Goal: Task Accomplishment & Management: Complete application form

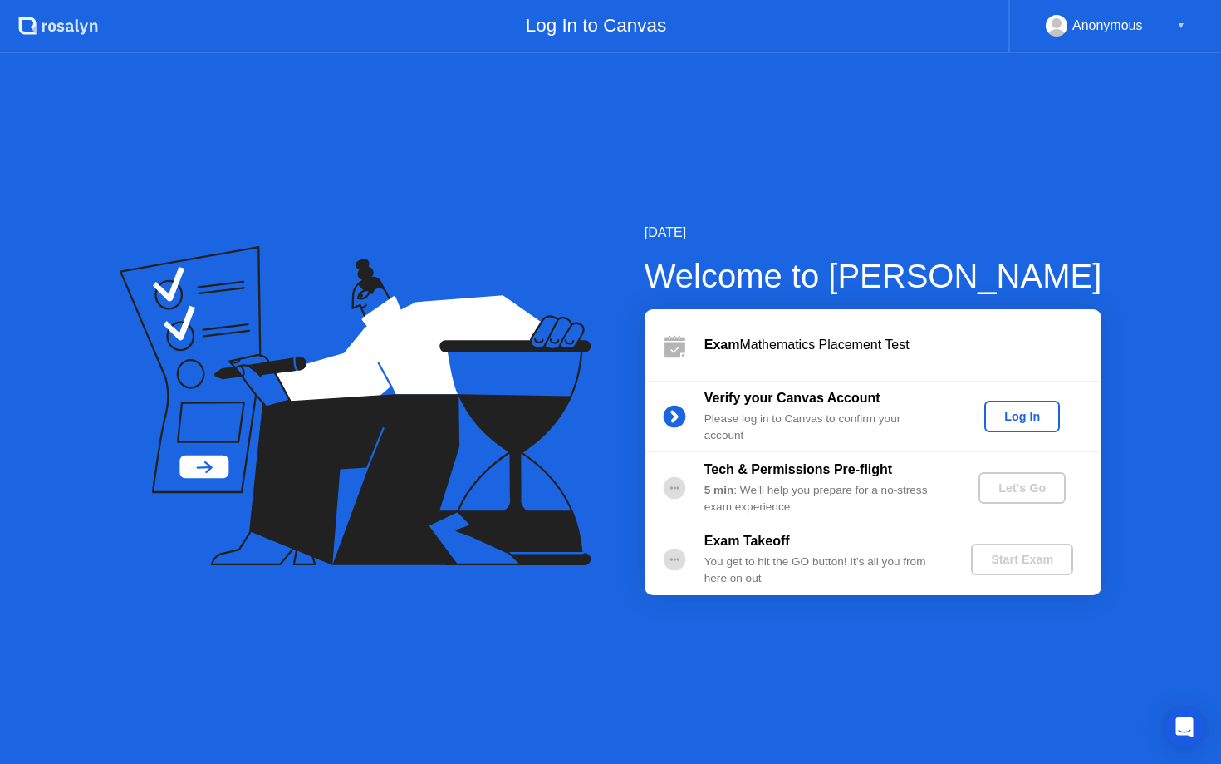
click at [1055, 407] on button "Log In" at bounding box center [1023, 416] width 76 height 32
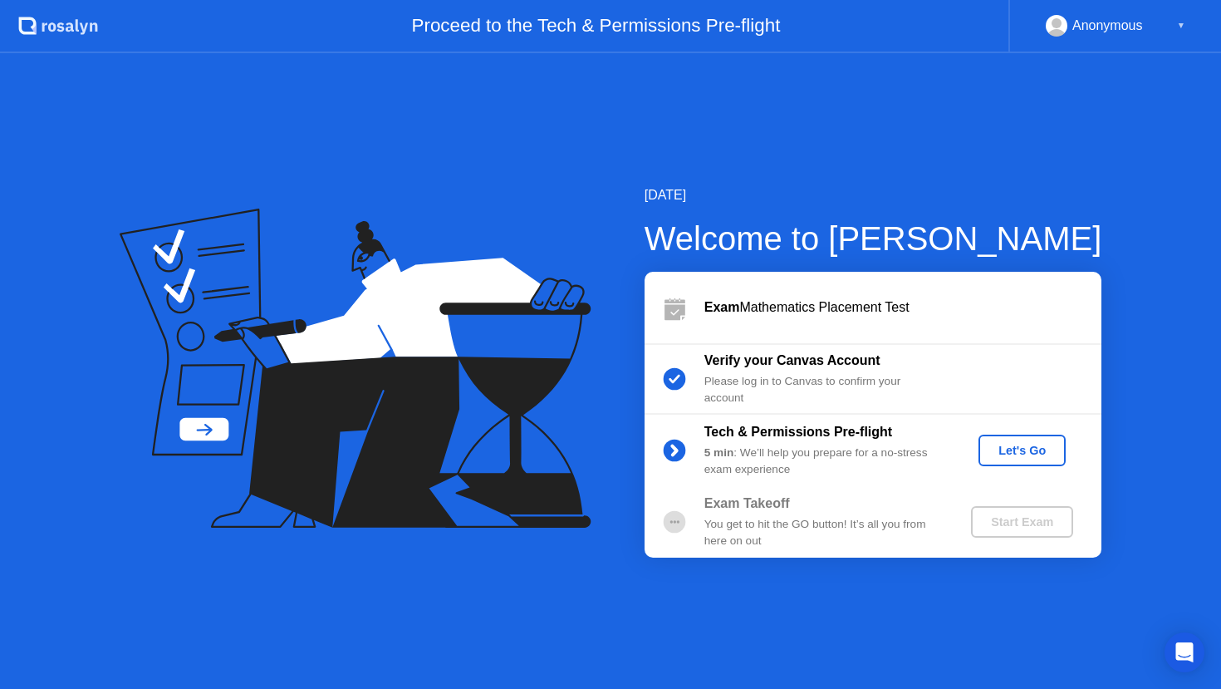
click at [1015, 448] on div "Let's Go" at bounding box center [1022, 450] width 74 height 13
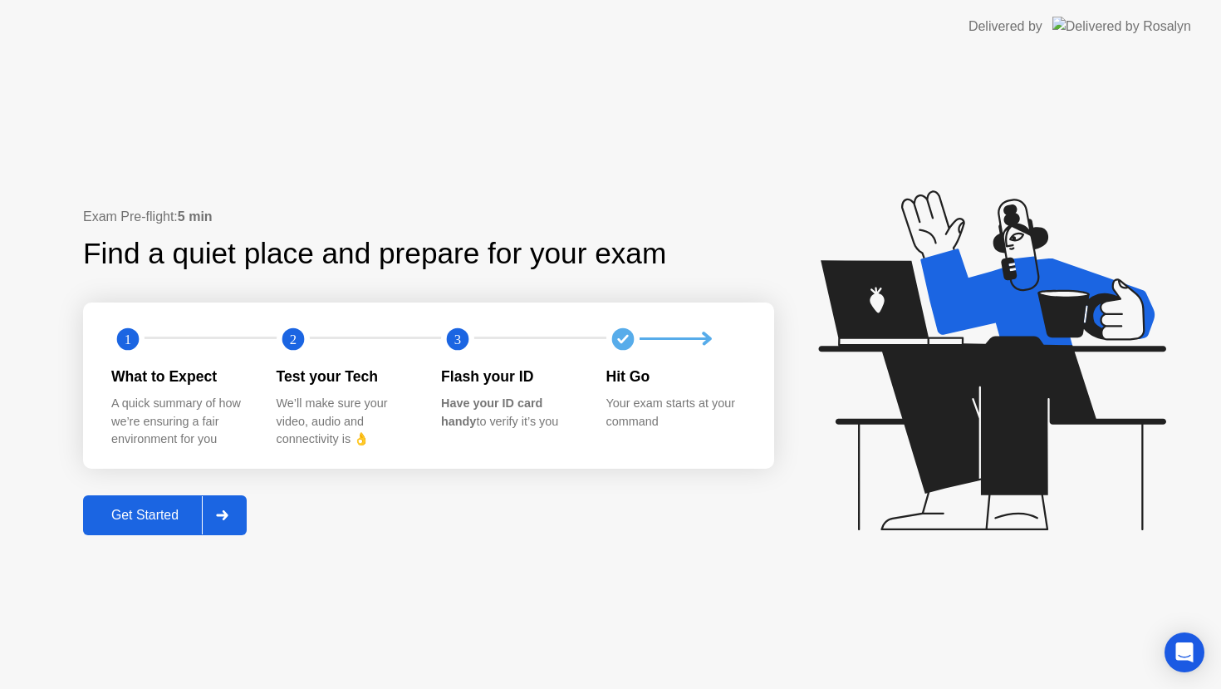
click at [155, 508] on div "Get Started" at bounding box center [145, 515] width 114 height 15
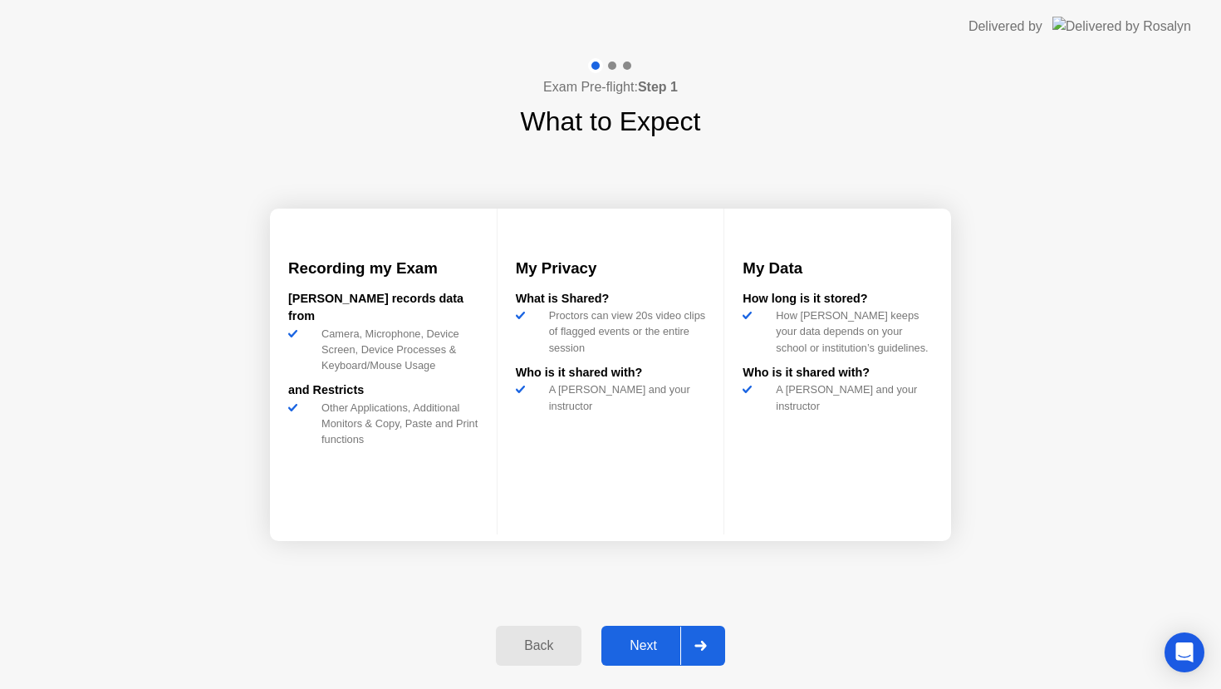
click at [675, 639] on div "Next" at bounding box center [644, 645] width 74 height 15
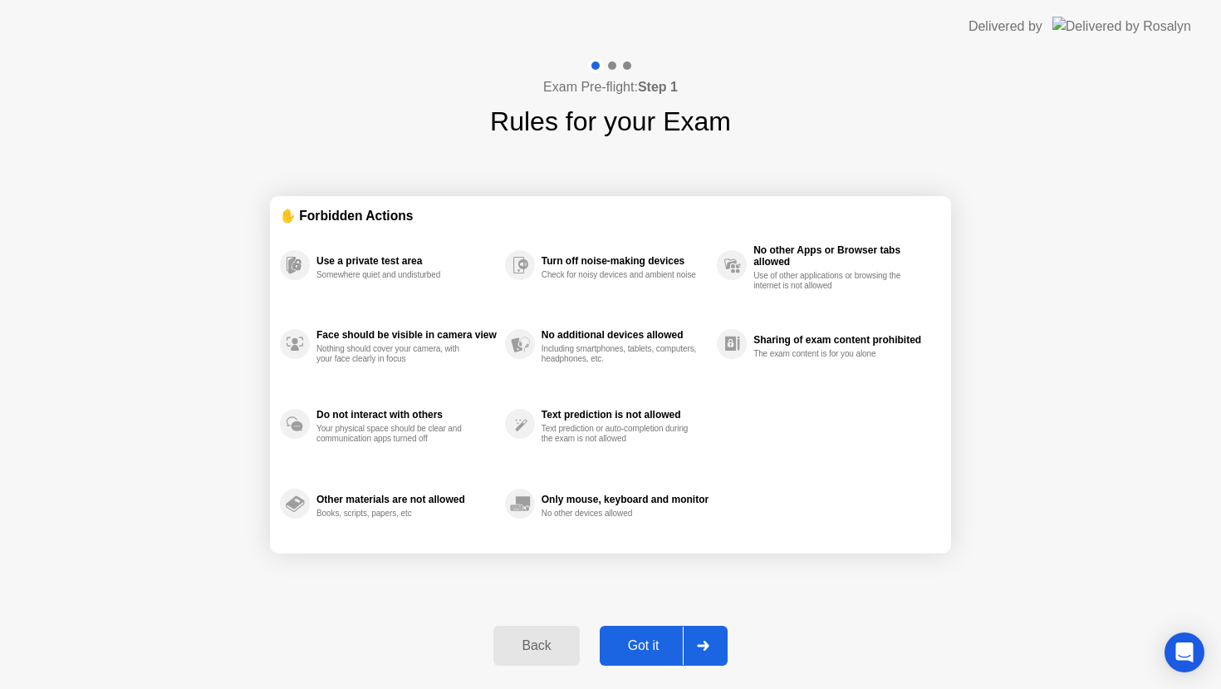
click at [676, 640] on div "Got it" at bounding box center [644, 645] width 78 height 15
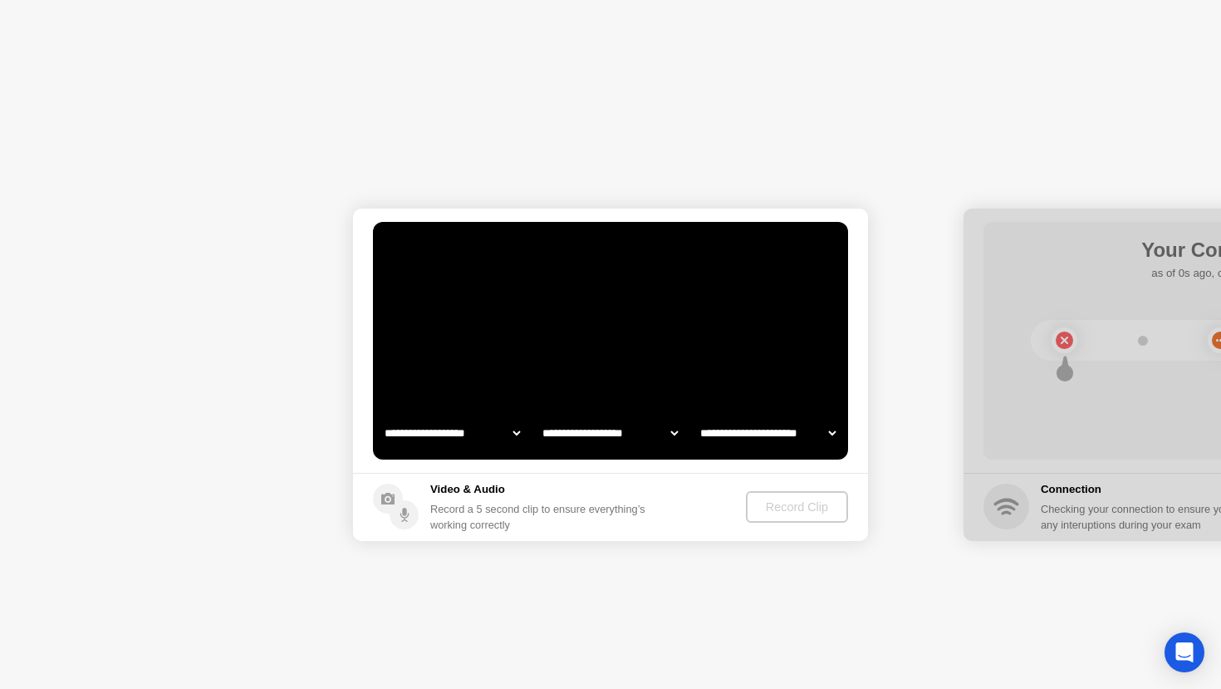
select select "**********"
select select "*******"
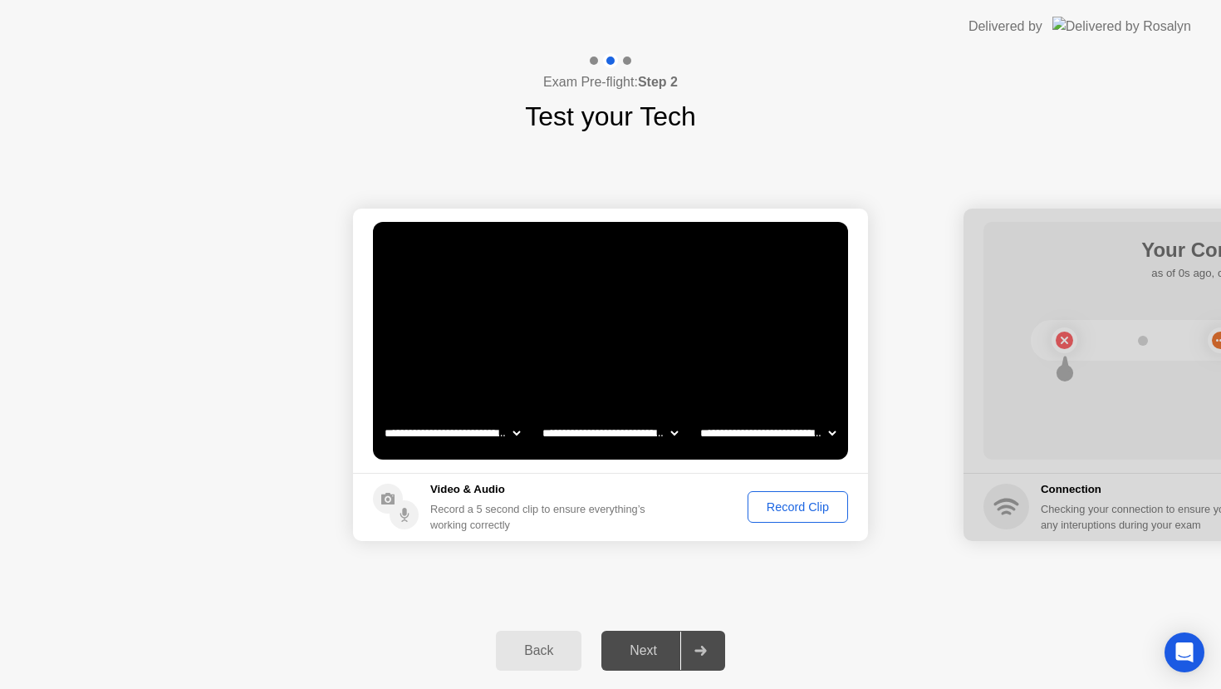
click at [814, 513] on div "Record Clip" at bounding box center [798, 506] width 89 height 13
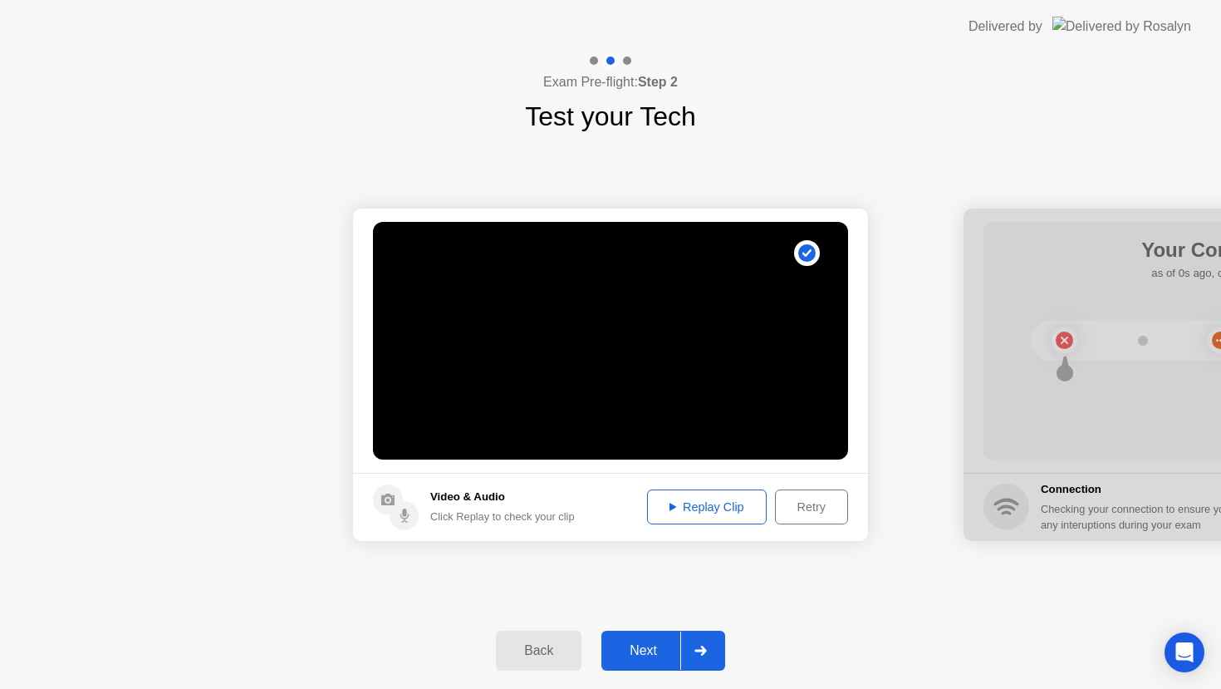
click at [812, 513] on div "Retry" at bounding box center [811, 506] width 61 height 13
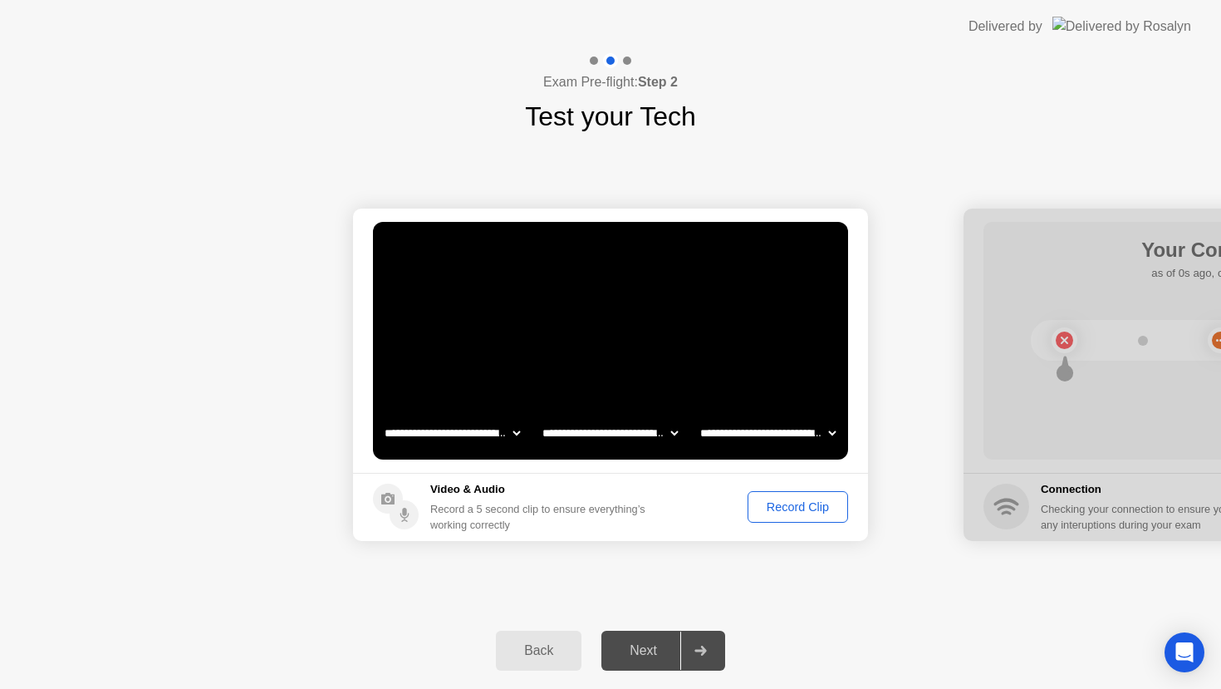
click at [812, 513] on div "Record Clip" at bounding box center [798, 506] width 89 height 13
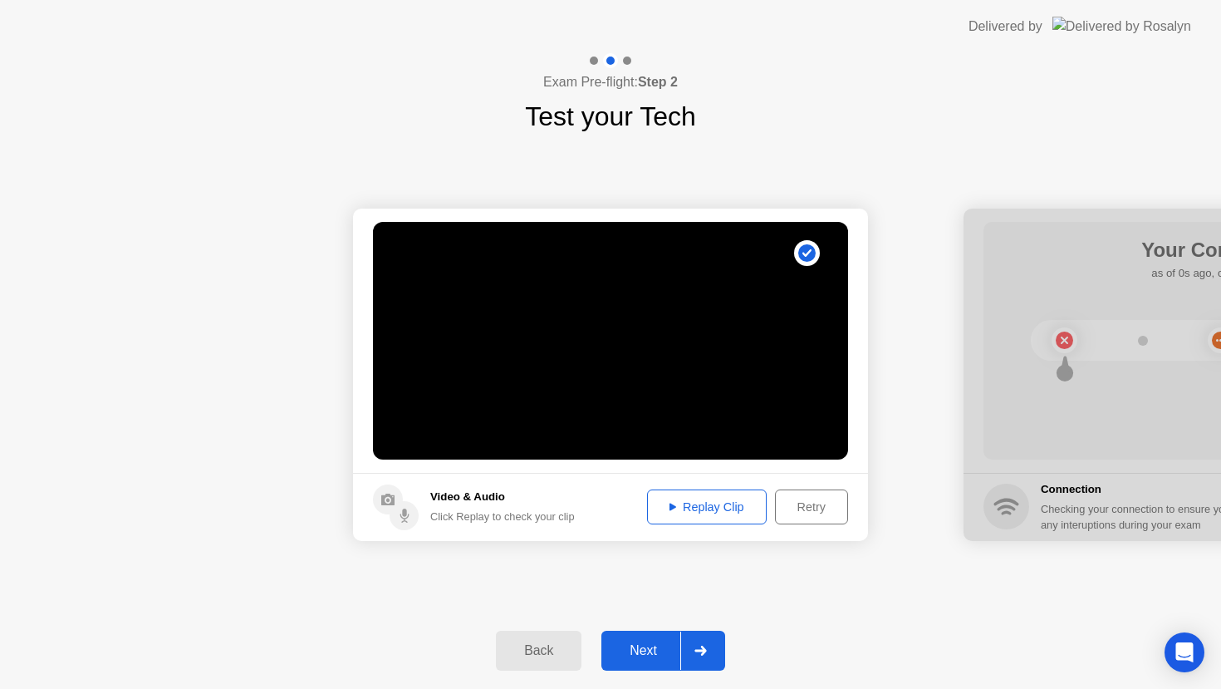
click at [662, 645] on div "Next" at bounding box center [644, 650] width 74 height 15
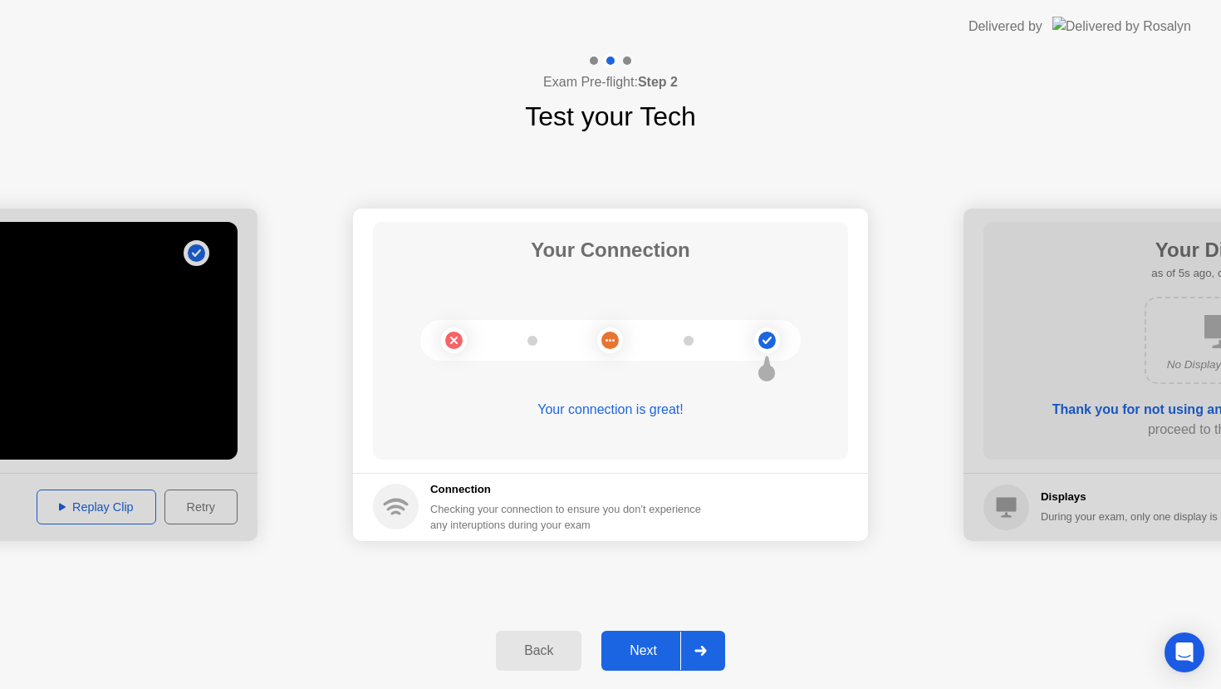
click at [675, 639] on button "Next" at bounding box center [664, 651] width 124 height 40
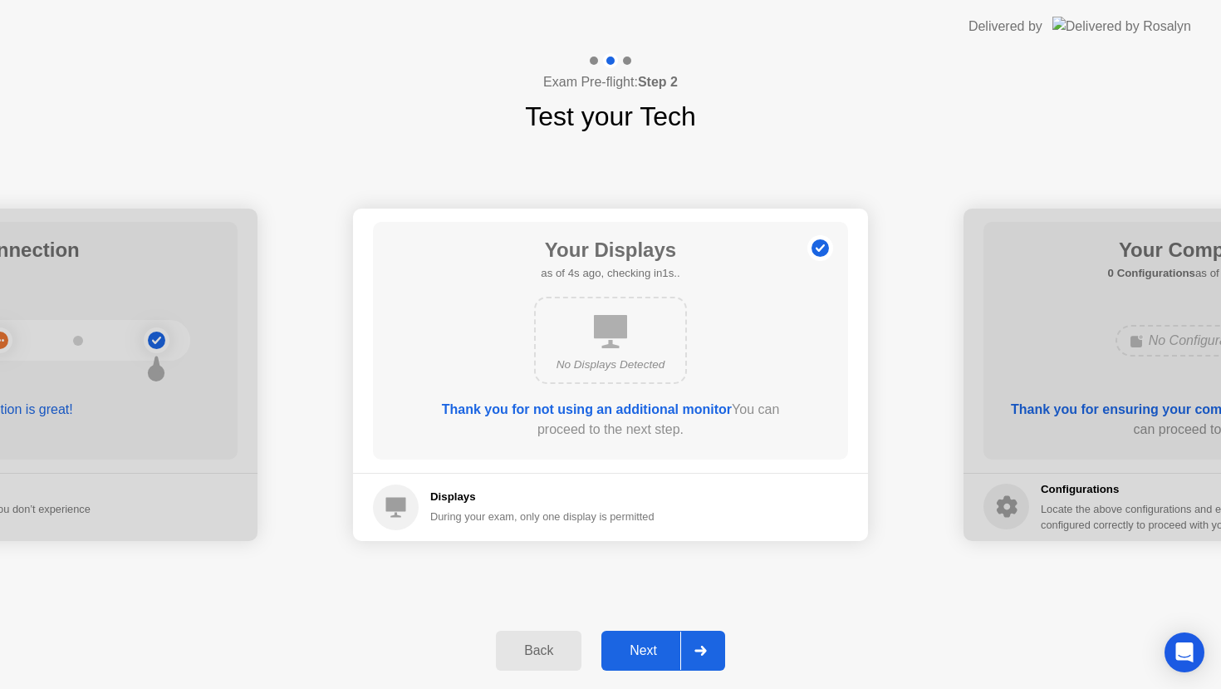
click at [675, 639] on button "Next" at bounding box center [664, 651] width 124 height 40
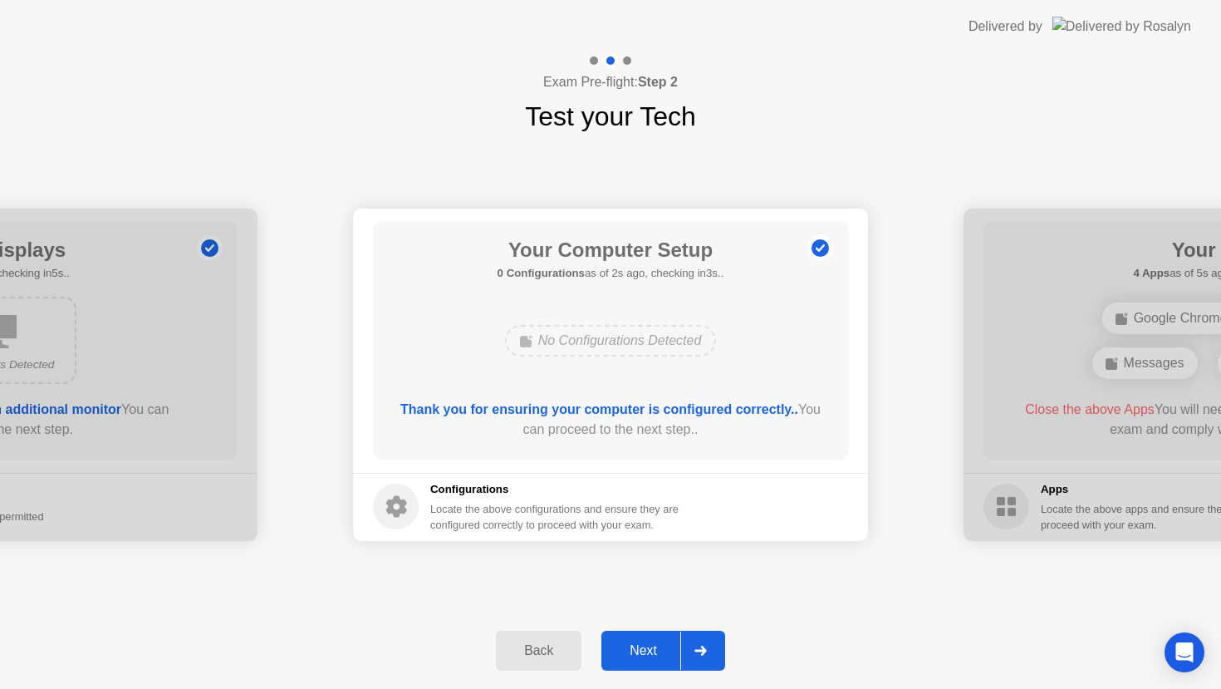
click at [585, 646] on div "Back Next" at bounding box center [610, 650] width 1221 height 76
click at [556, 649] on div "Back" at bounding box center [539, 650] width 76 height 15
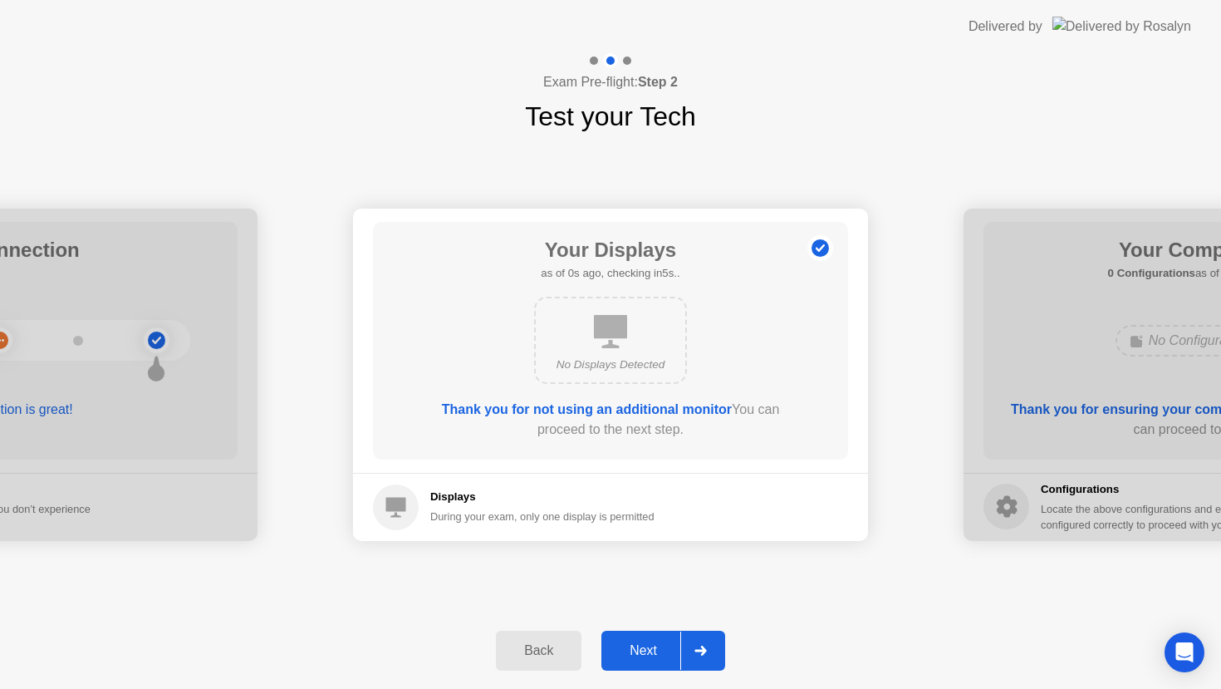
click at [649, 646] on div "Next" at bounding box center [644, 650] width 74 height 15
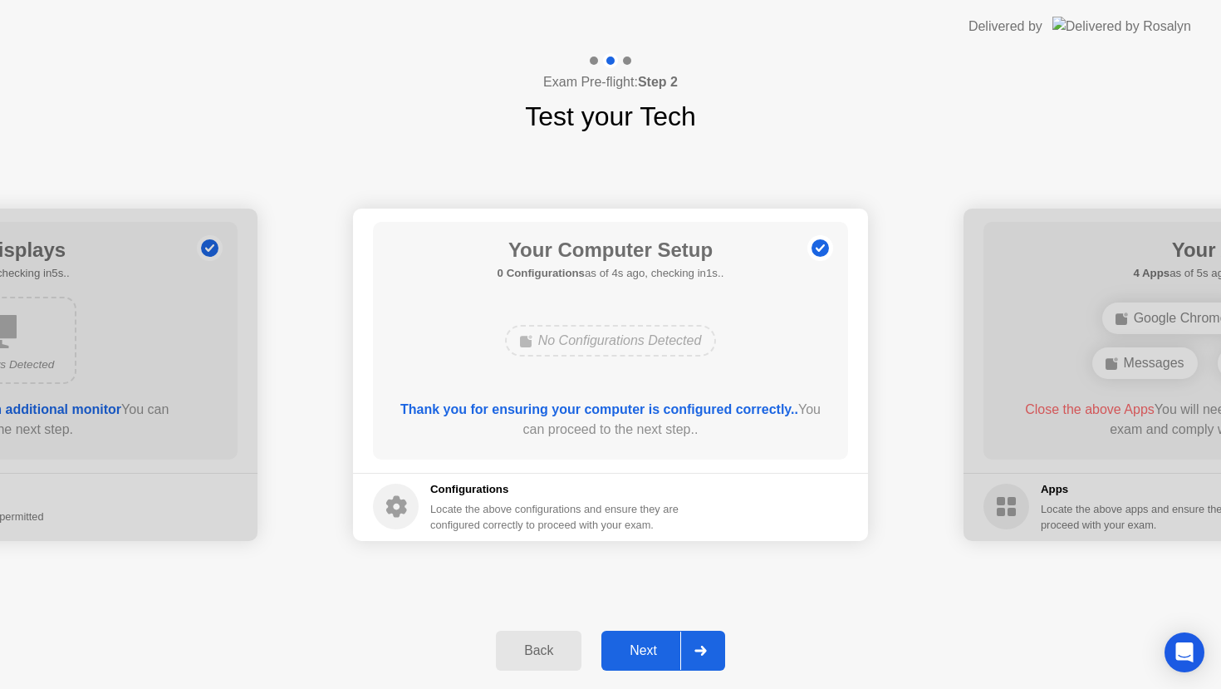
click at [649, 646] on div "Next" at bounding box center [644, 650] width 74 height 15
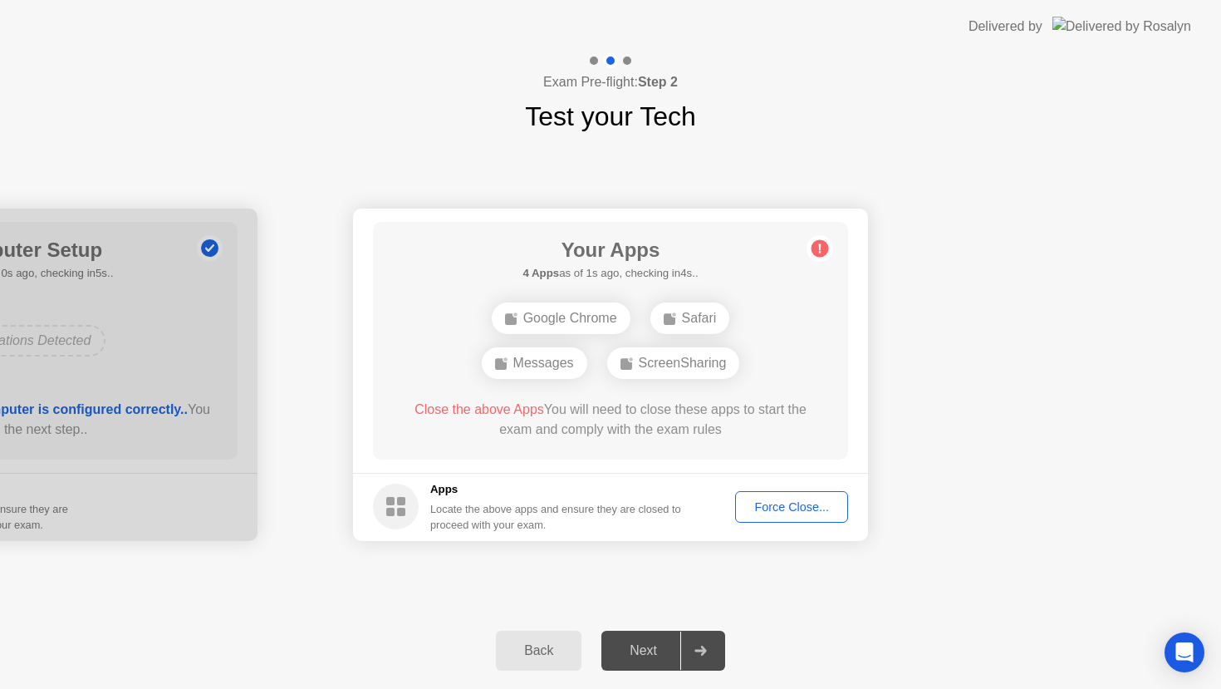
click at [560, 643] on div "Back" at bounding box center [539, 650] width 76 height 15
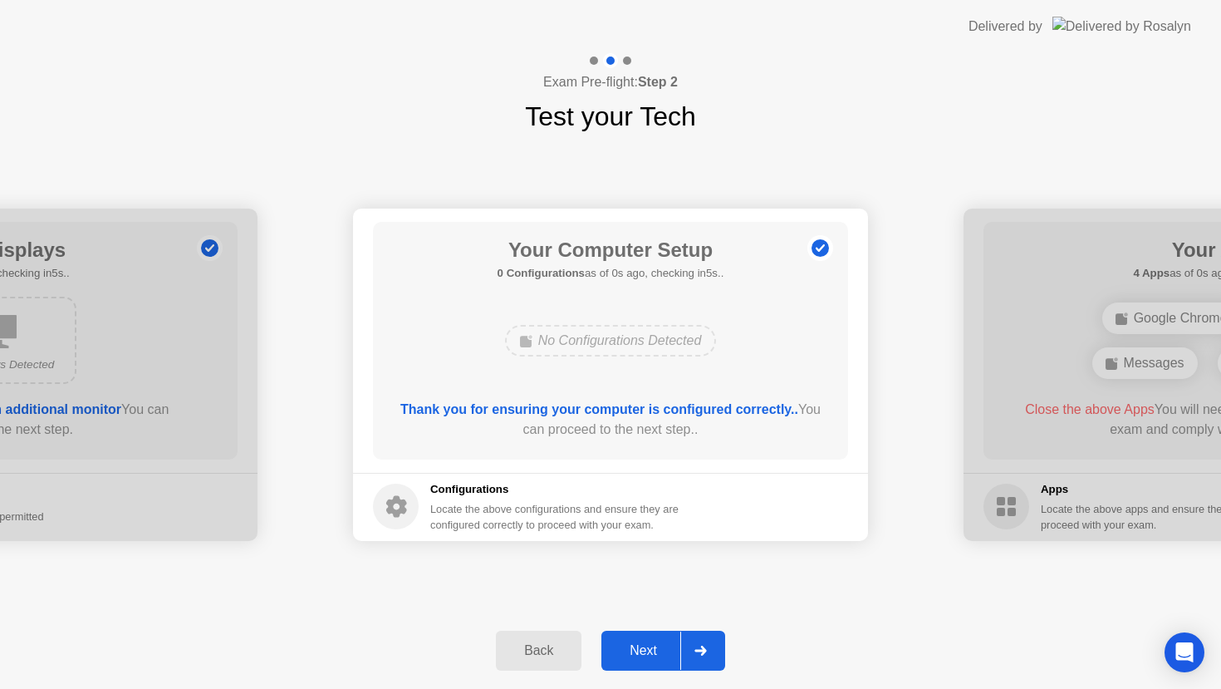
click at [674, 658] on div "Next" at bounding box center [644, 650] width 74 height 15
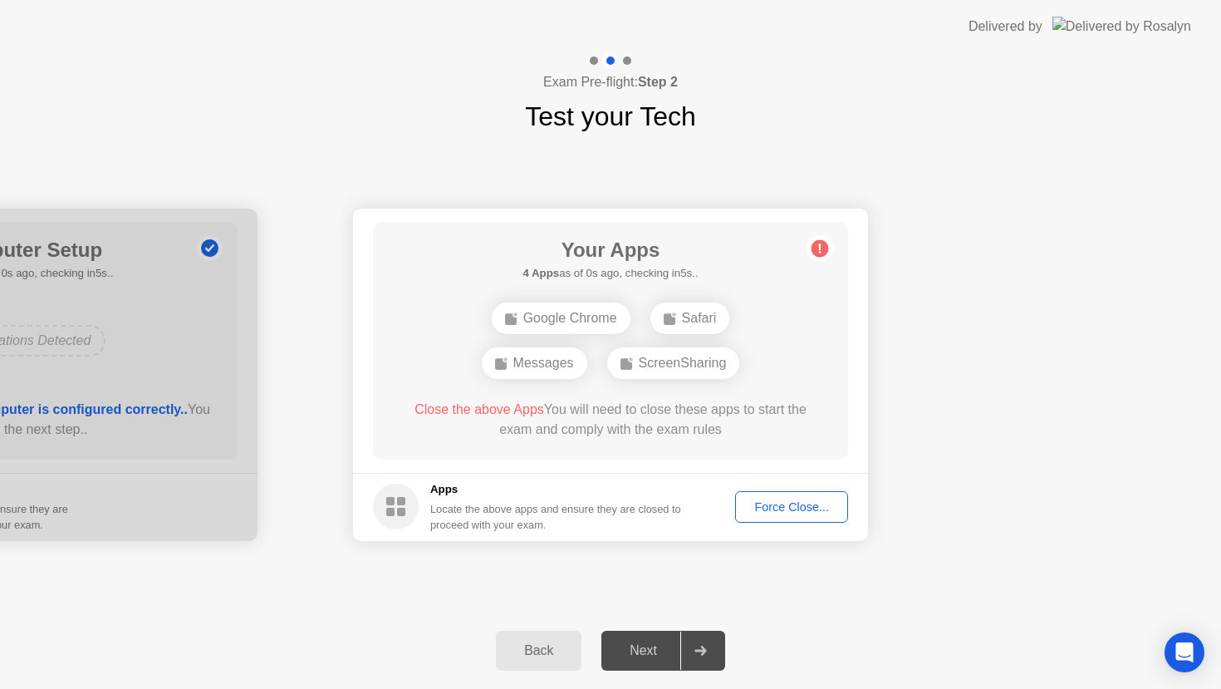
click at [785, 518] on button "Force Close..." at bounding box center [791, 507] width 113 height 32
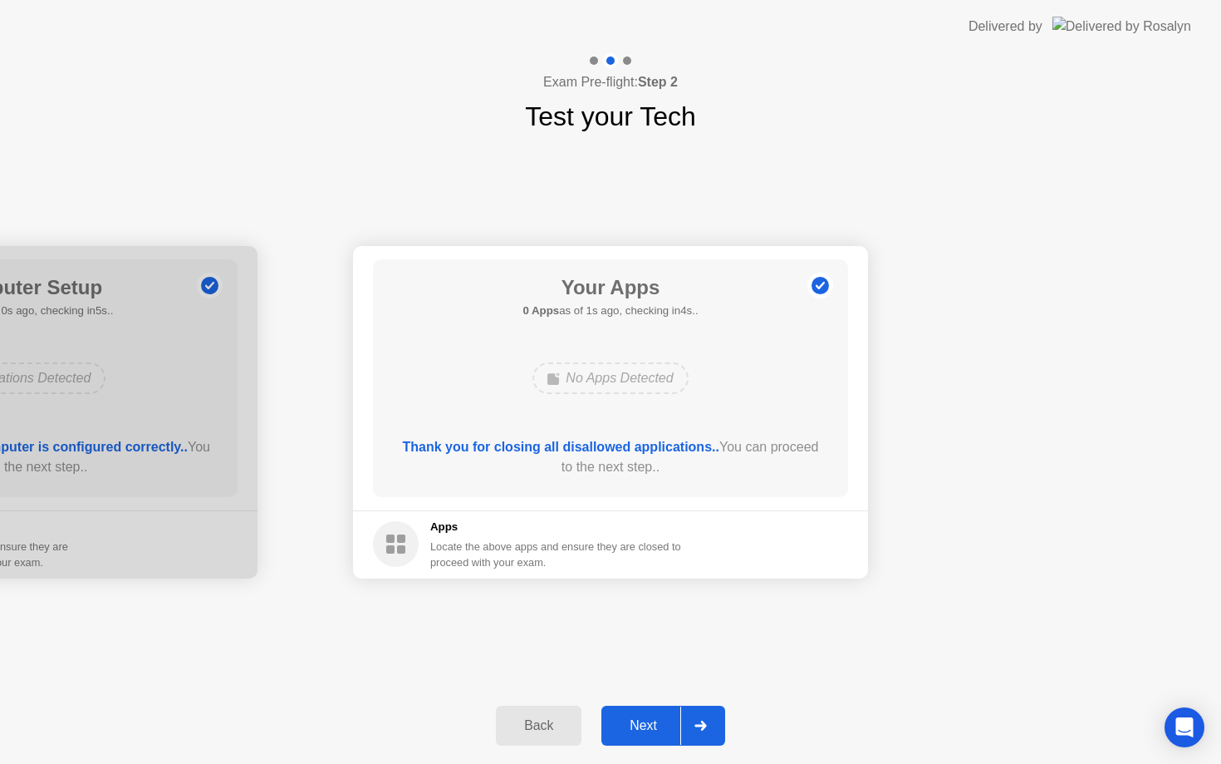
click at [661, 739] on button "Next" at bounding box center [664, 725] width 124 height 40
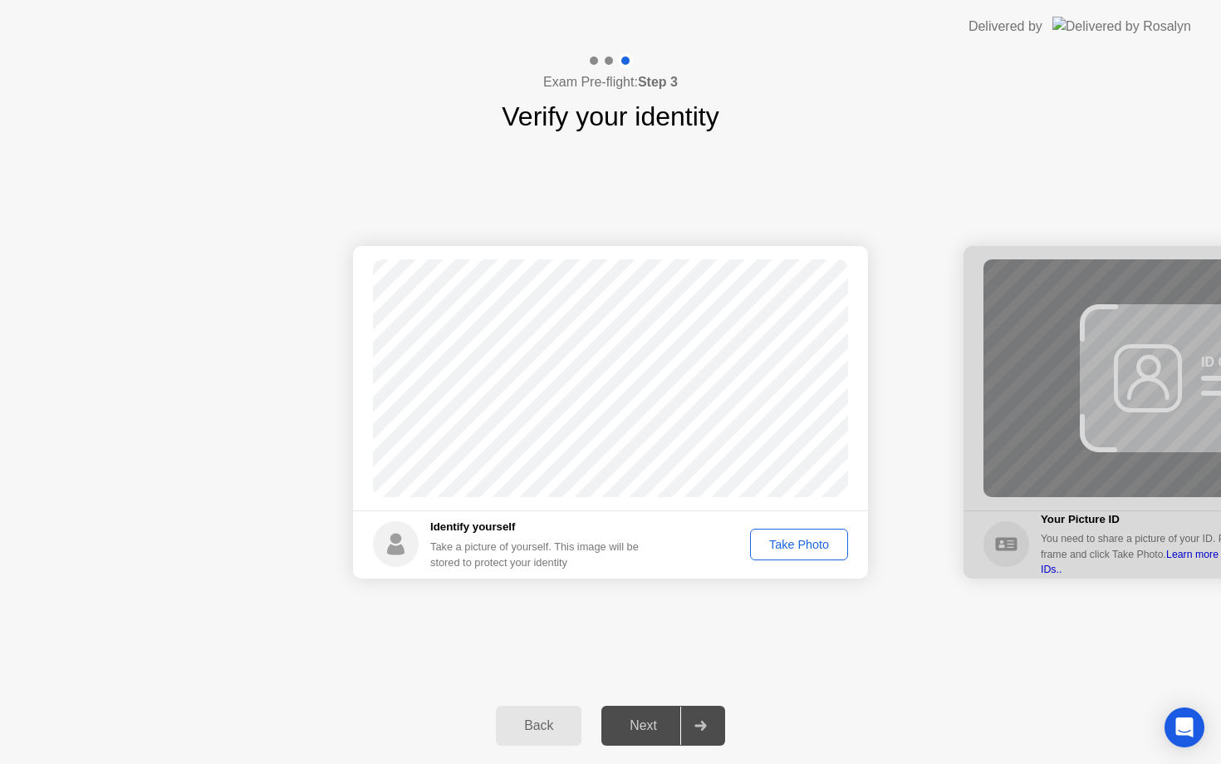
click at [796, 539] on div "Take Photo" at bounding box center [799, 544] width 86 height 13
click at [798, 545] on div "Retake" at bounding box center [810, 544] width 65 height 13
click at [798, 545] on div "Take Photo" at bounding box center [799, 544] width 86 height 13
click at [660, 734] on button "Next" at bounding box center [664, 725] width 124 height 40
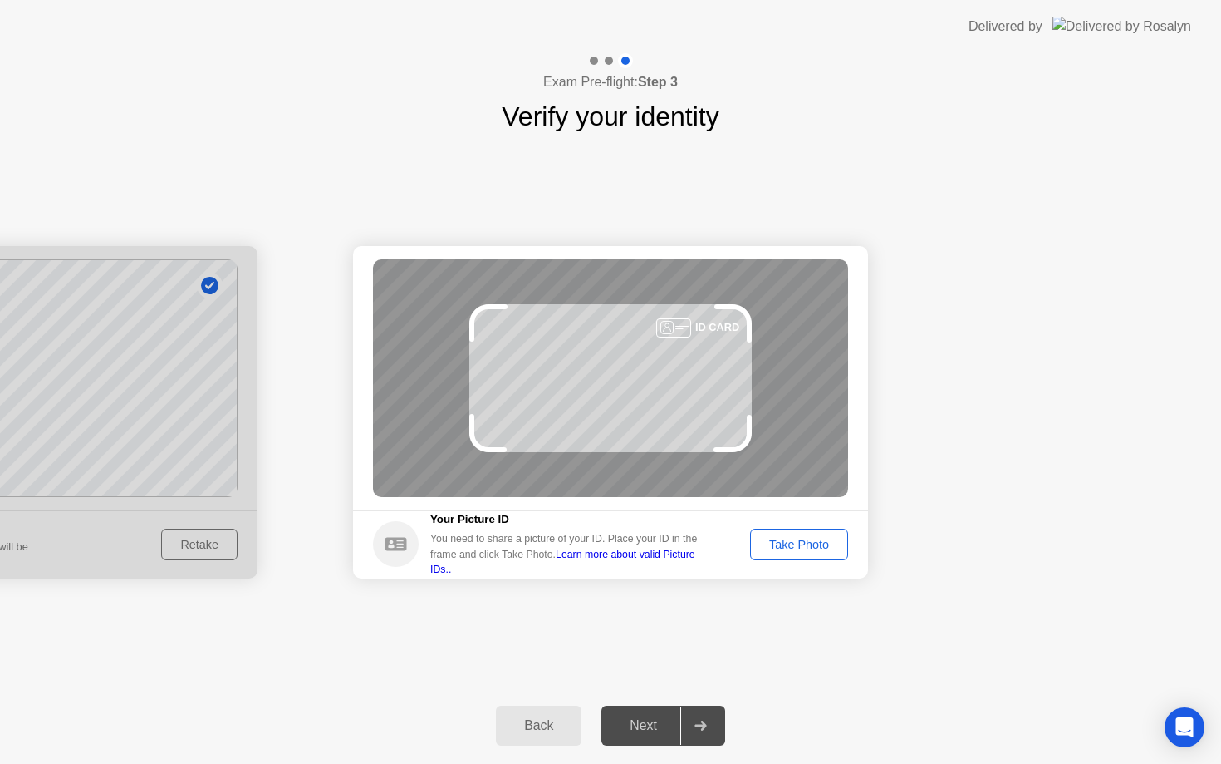
click at [778, 557] on button "Take Photo" at bounding box center [799, 544] width 98 height 32
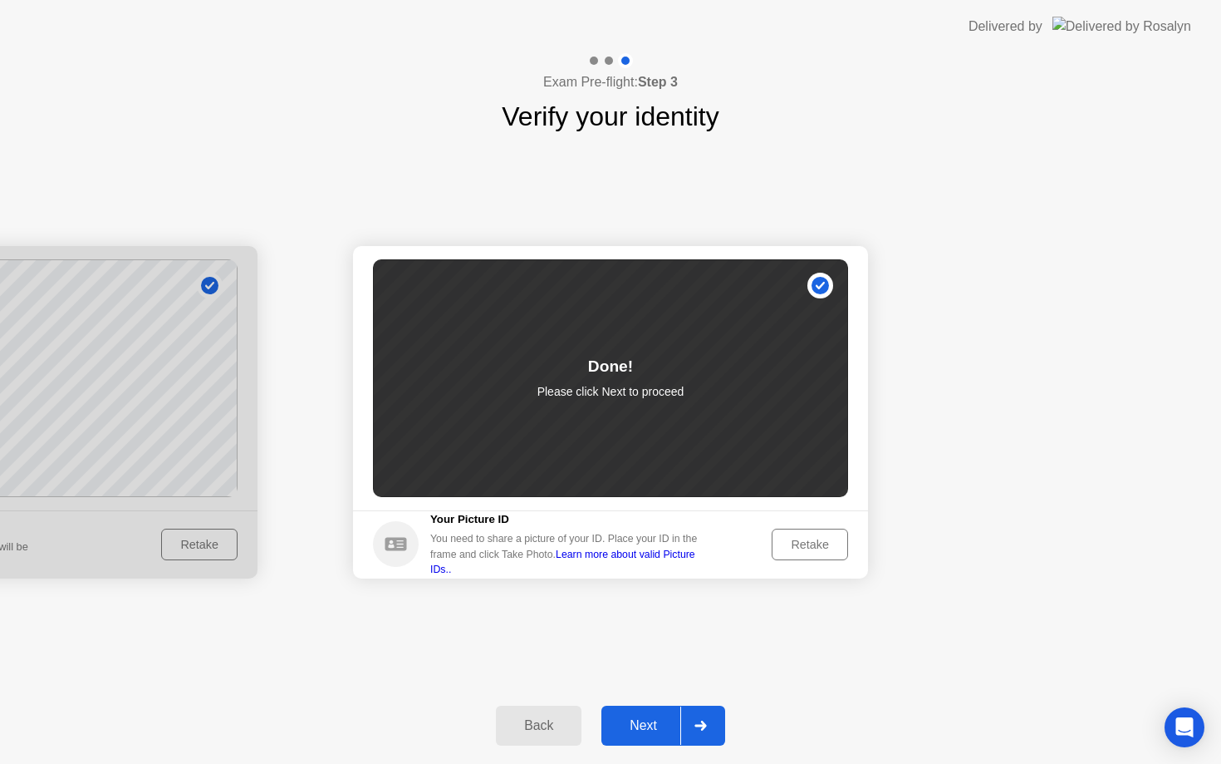
click at [630, 730] on div "Next" at bounding box center [644, 725] width 74 height 15
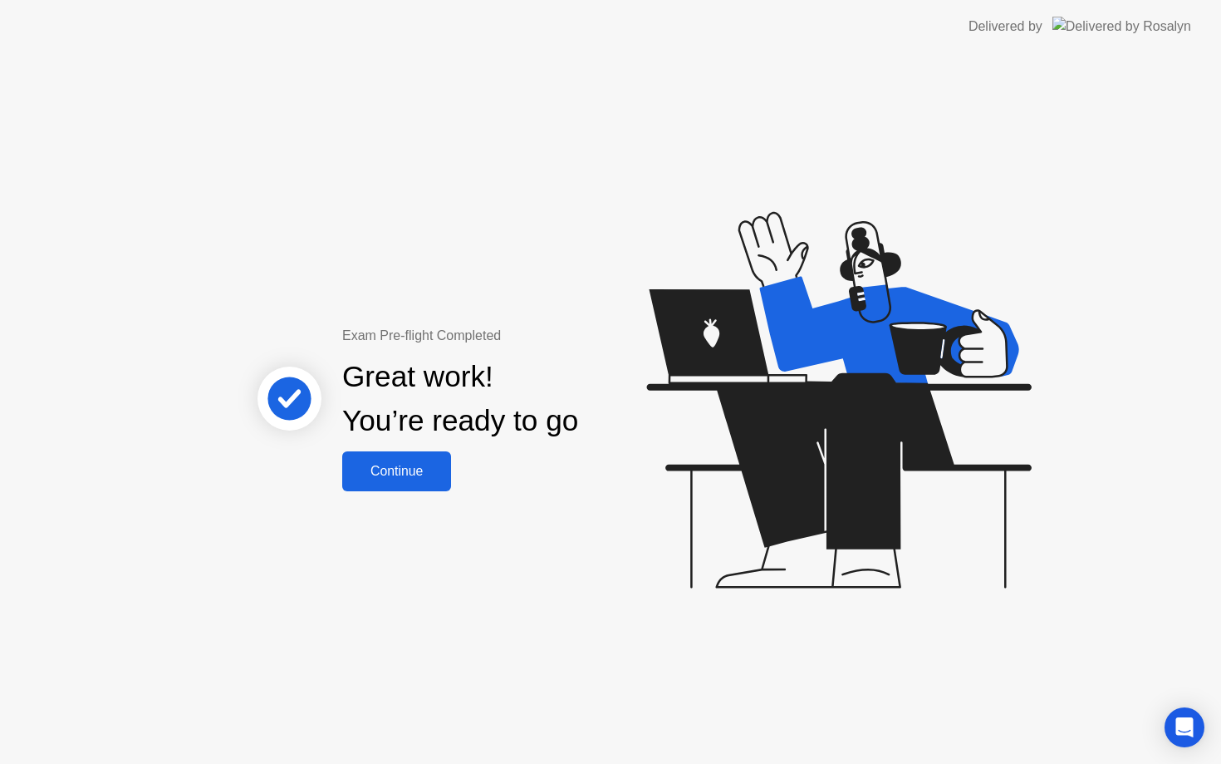
click at [432, 485] on button "Continue" at bounding box center [396, 471] width 109 height 40
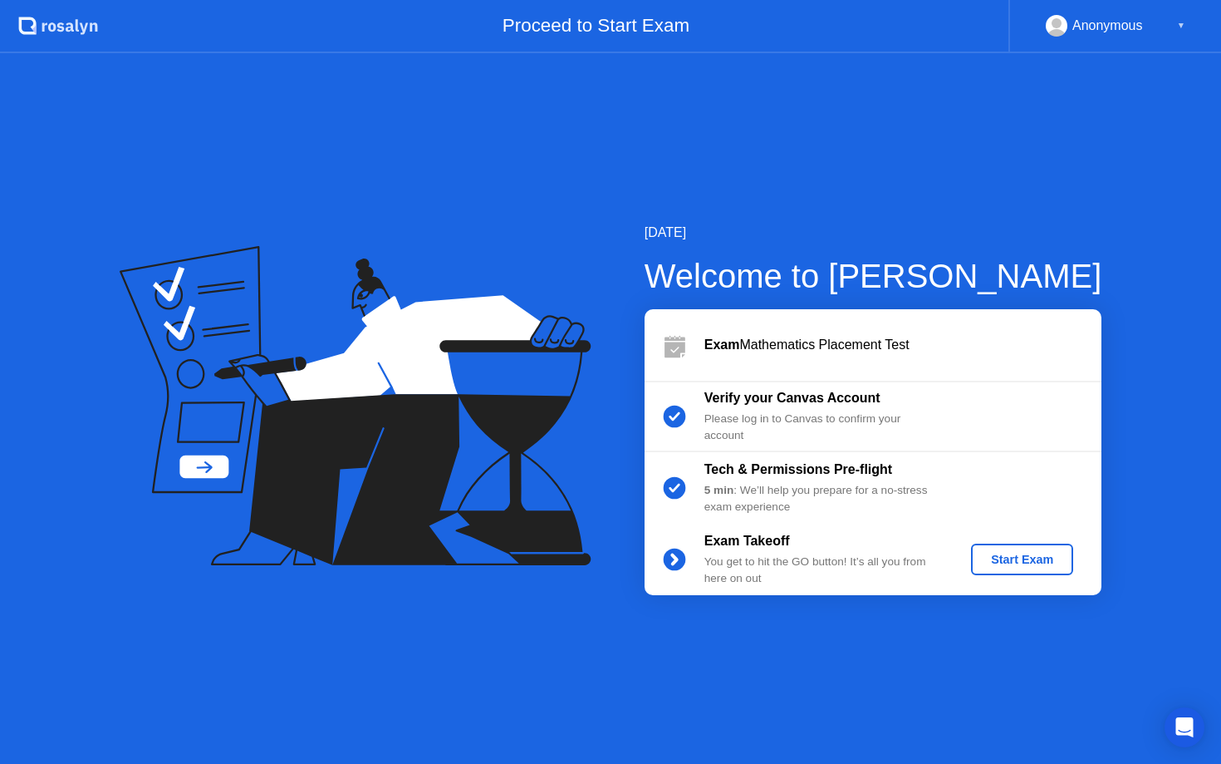
click at [1052, 553] on div "Start Exam" at bounding box center [1022, 559] width 89 height 13
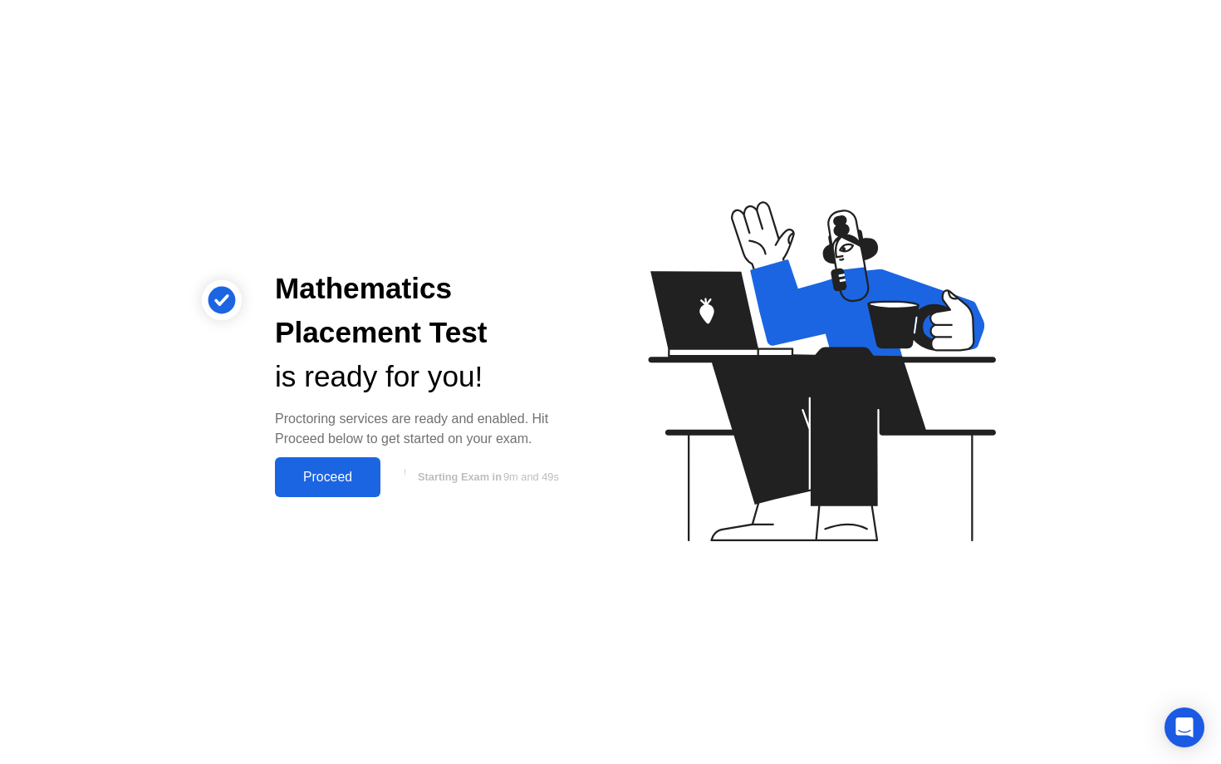
click at [324, 469] on div "Proceed" at bounding box center [328, 476] width 96 height 15
